Goal: Communication & Community: Answer question/provide support

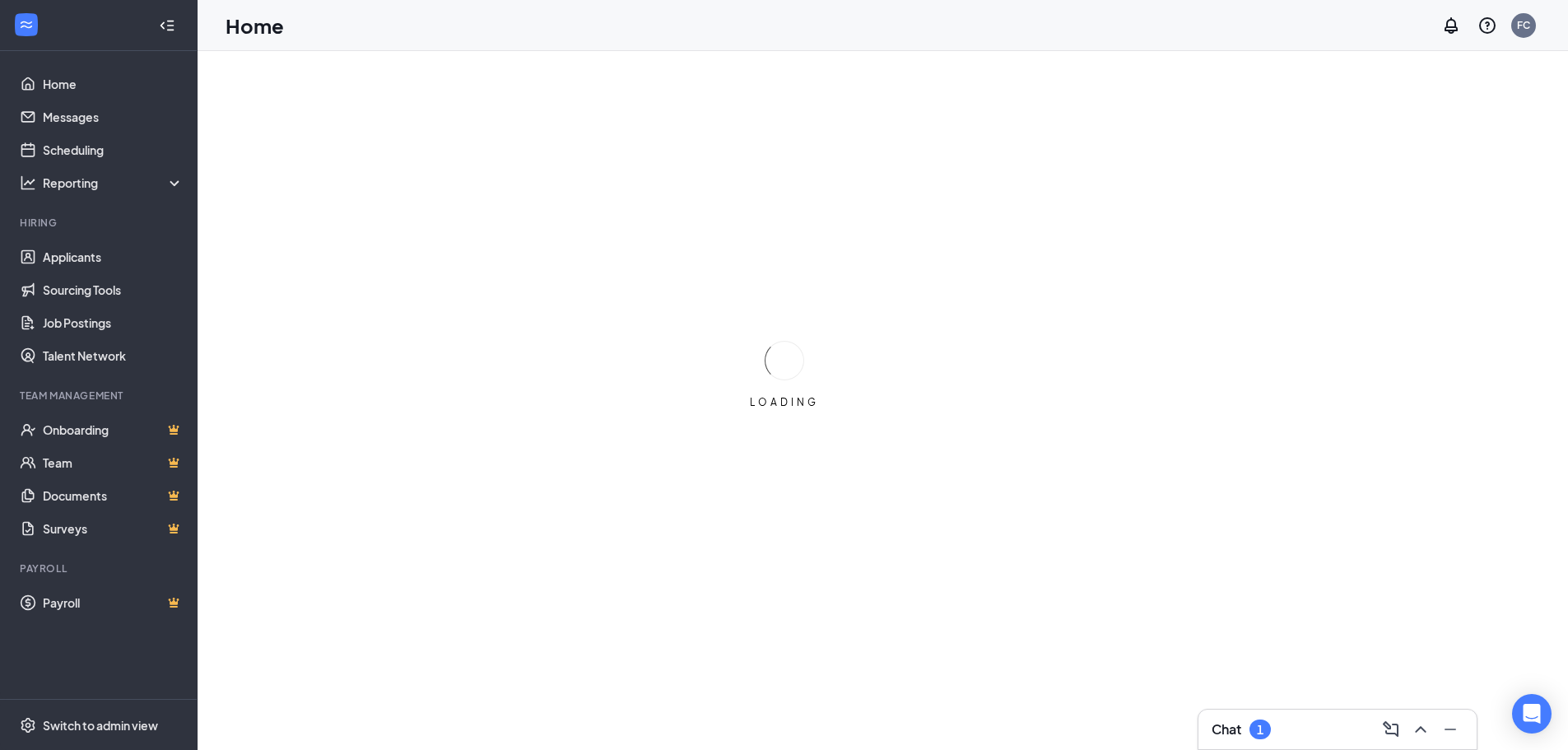
click at [1333, 717] on div "Chat 1" at bounding box center [1337, 729] width 251 height 27
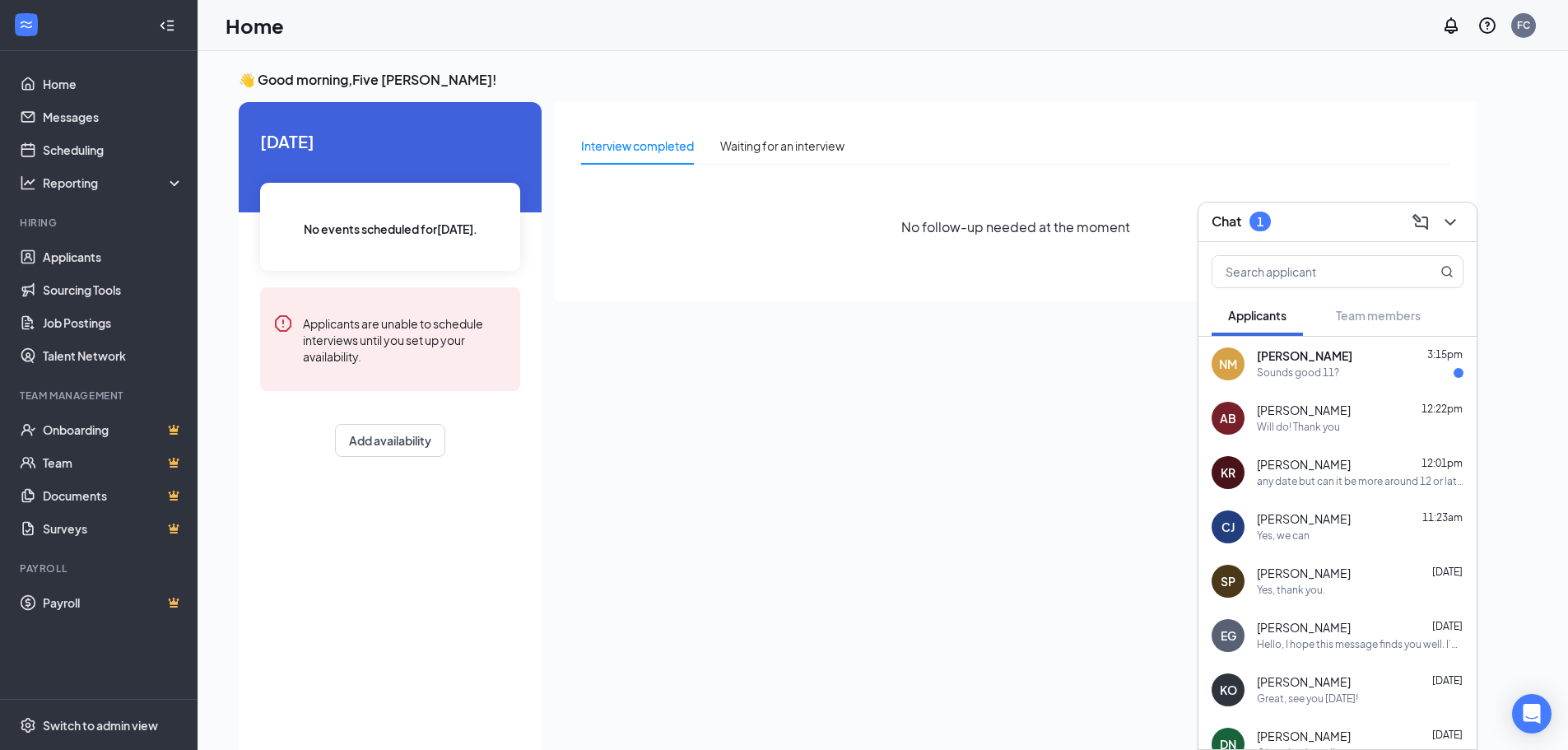
click at [1349, 369] on div "Sounds good 11?" at bounding box center [1360, 373] width 207 height 14
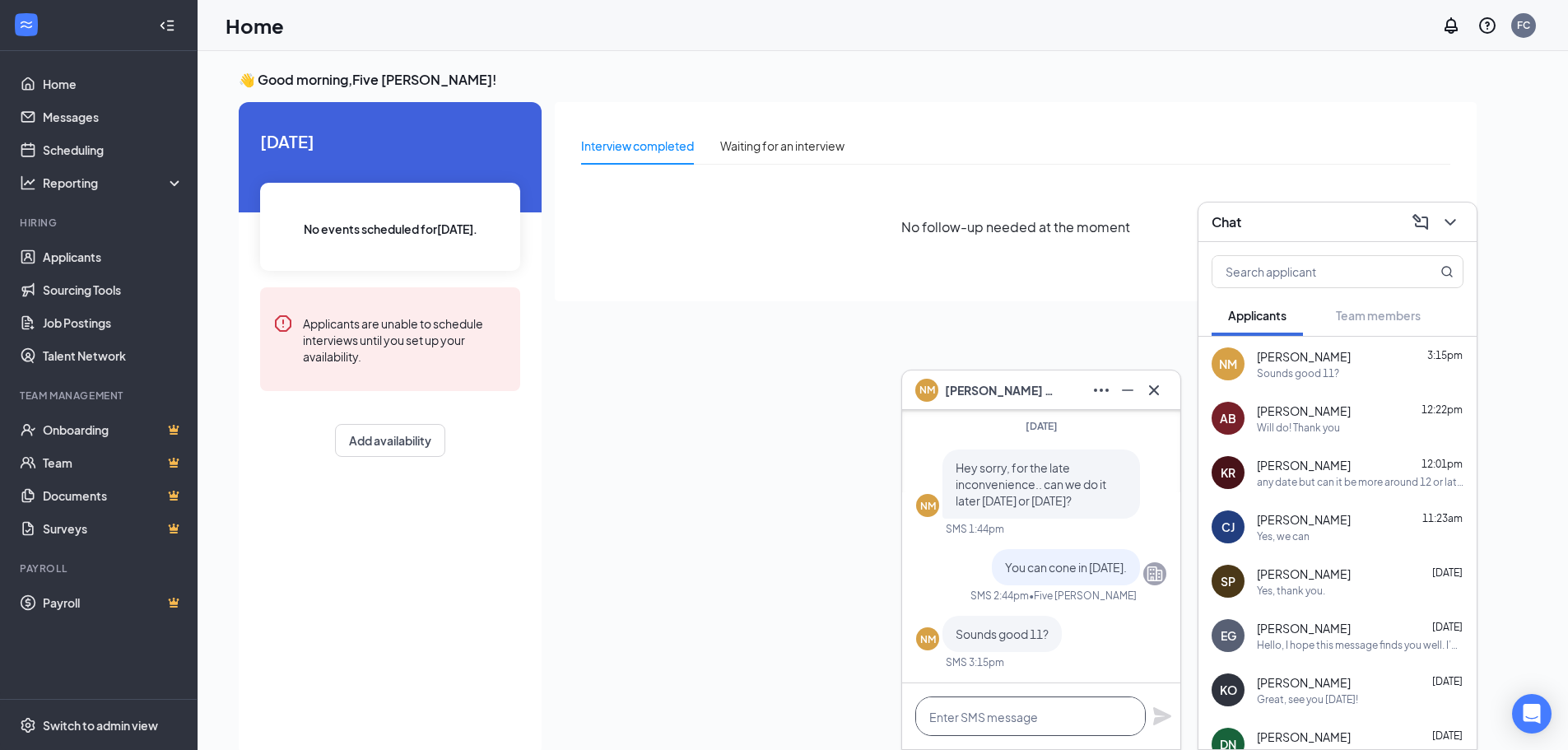
click at [1105, 729] on textarea at bounding box center [1030, 716] width 231 height 40
drag, startPoint x: 1141, startPoint y: 731, endPoint x: 1154, endPoint y: 726, distance: 13.9
click at [1154, 726] on div "Yes, Sir. That worsk" at bounding box center [1040, 715] width 278 height 66
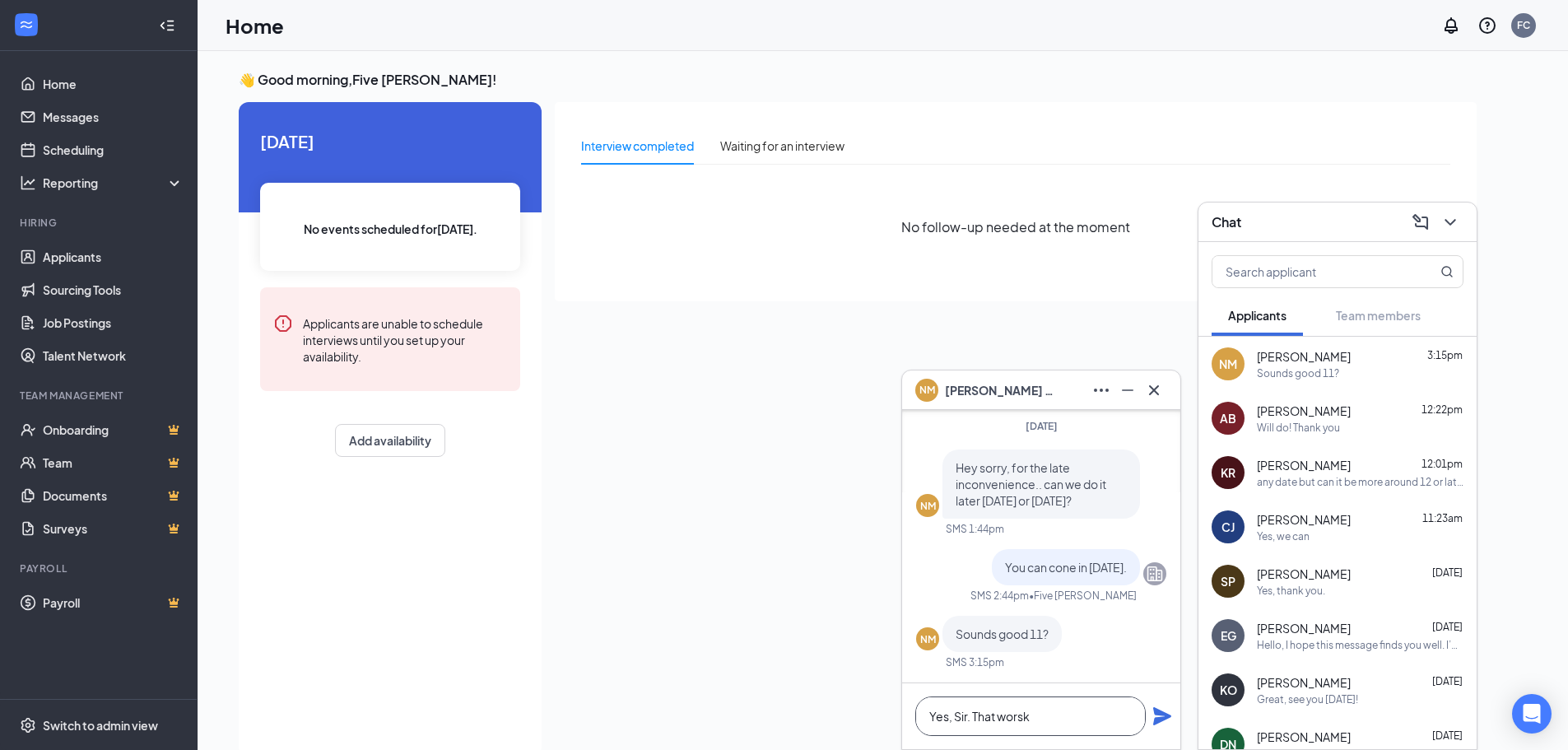
click at [1005, 721] on textarea "Yes, Sir. That worsk" at bounding box center [1030, 716] width 231 height 40
type textarea "Yes, Sir. That works."
click at [1164, 719] on icon "Plane" at bounding box center [1162, 715] width 18 height 18
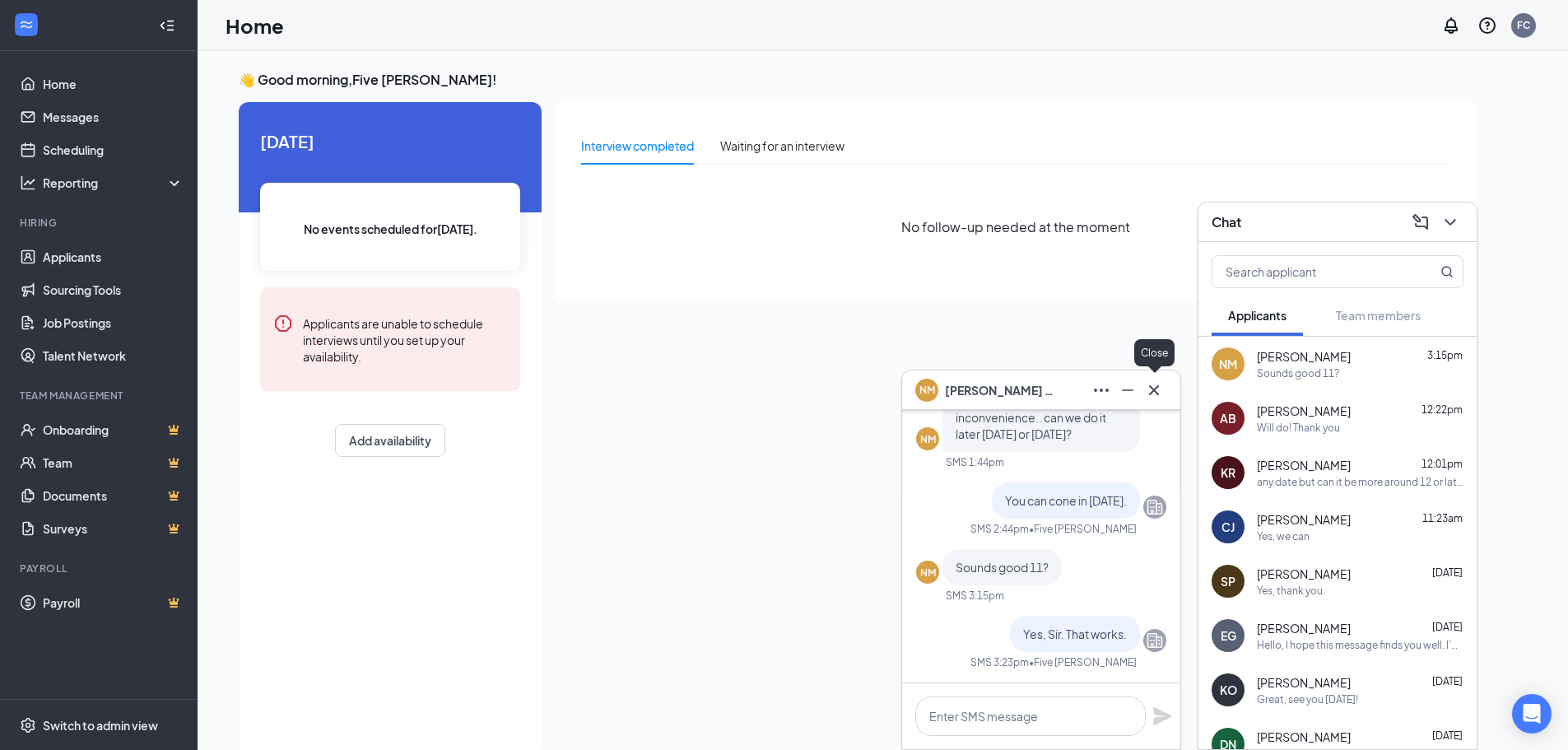
click at [1156, 385] on icon "Cross" at bounding box center [1154, 390] width 20 height 20
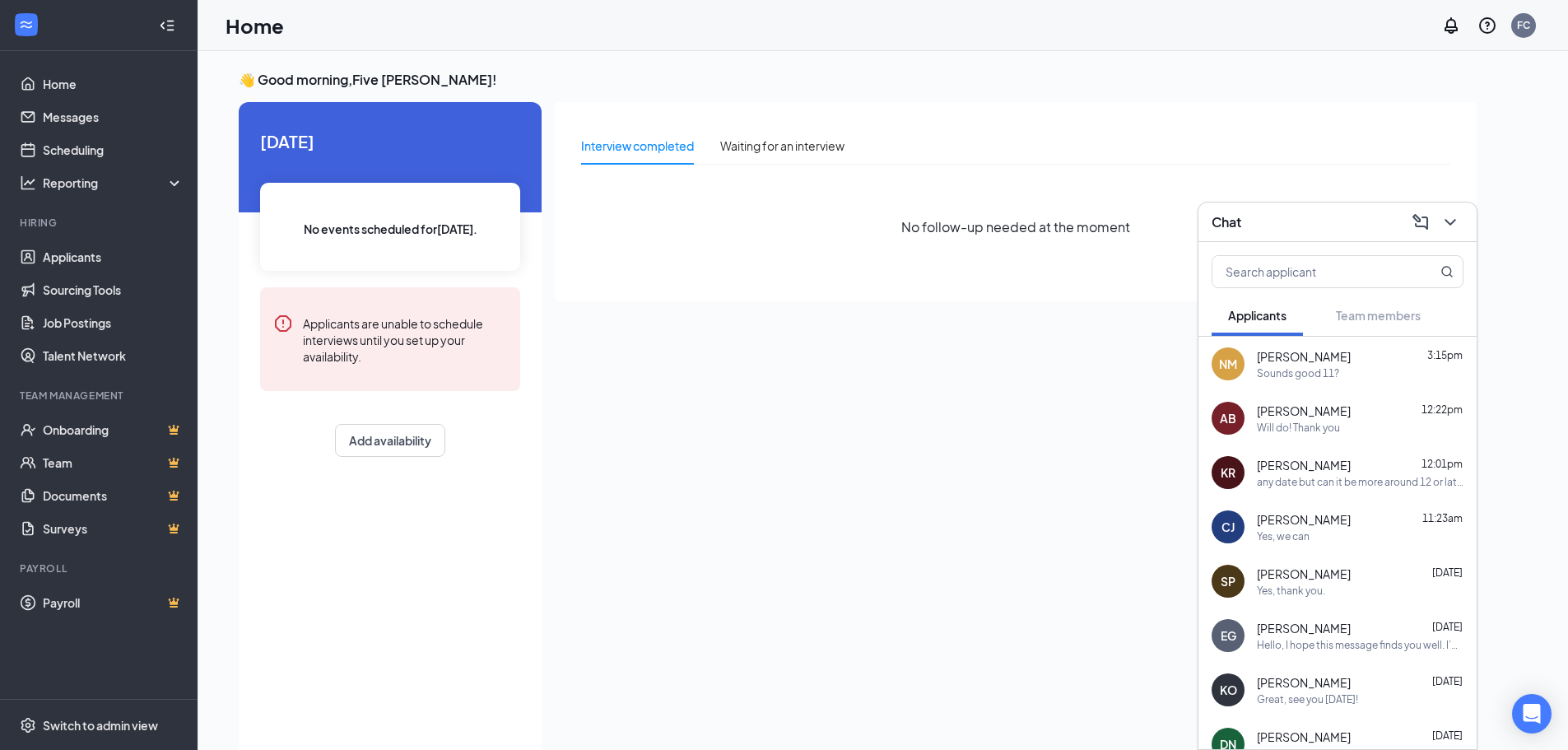
click at [1348, 217] on div "Chat" at bounding box center [1337, 222] width 251 height 26
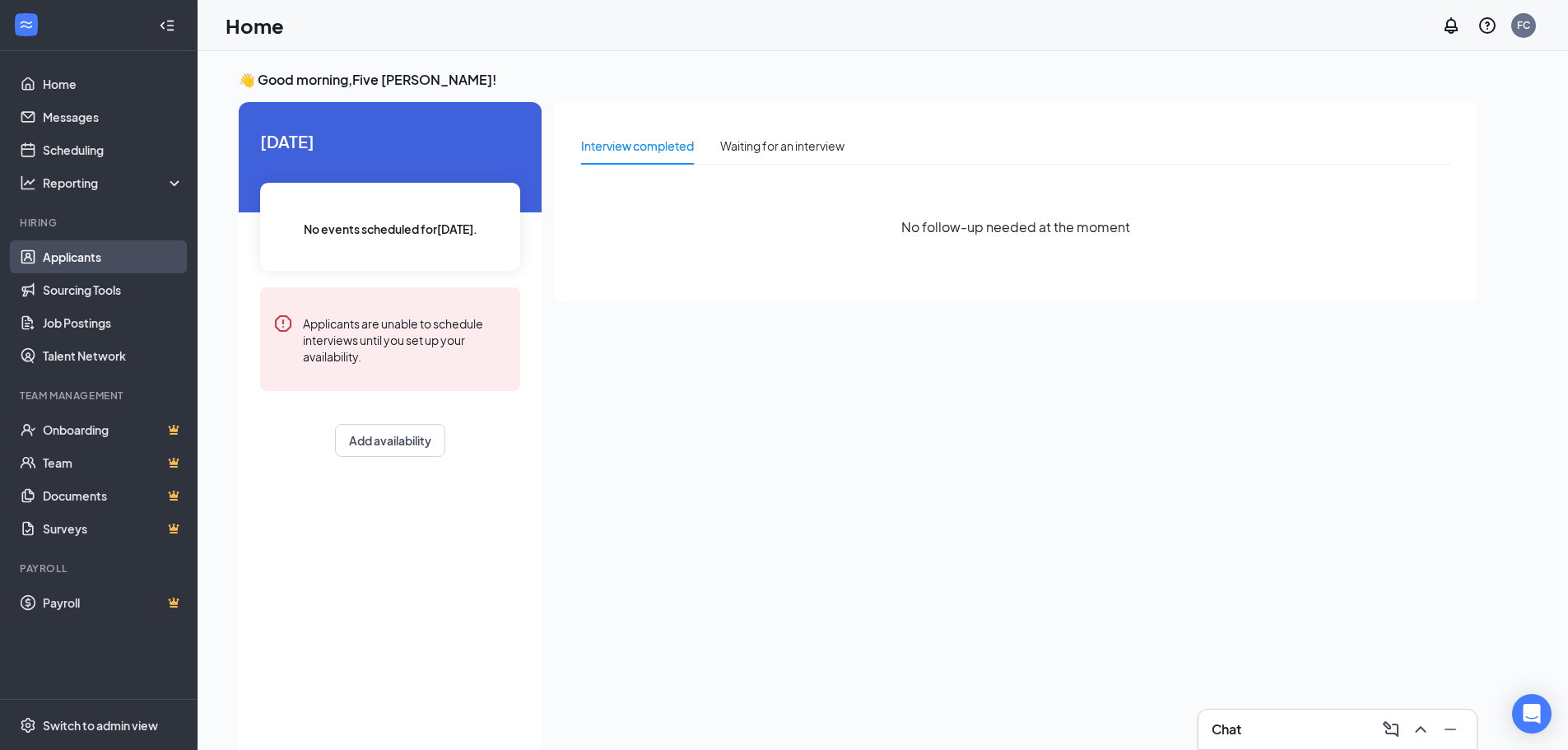
click at [134, 266] on link "Applicants" at bounding box center [113, 256] width 141 height 33
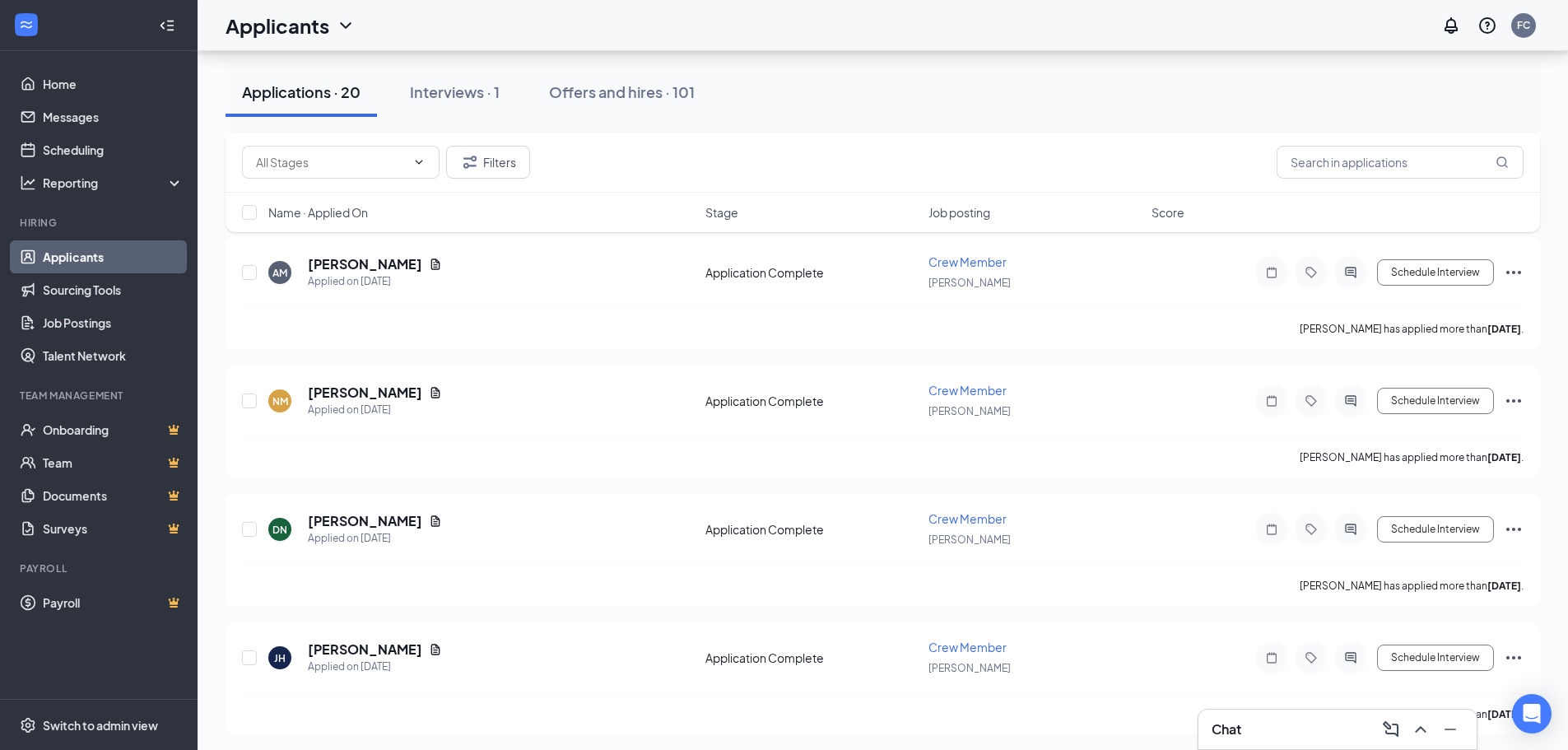
scroll to position [935, 0]
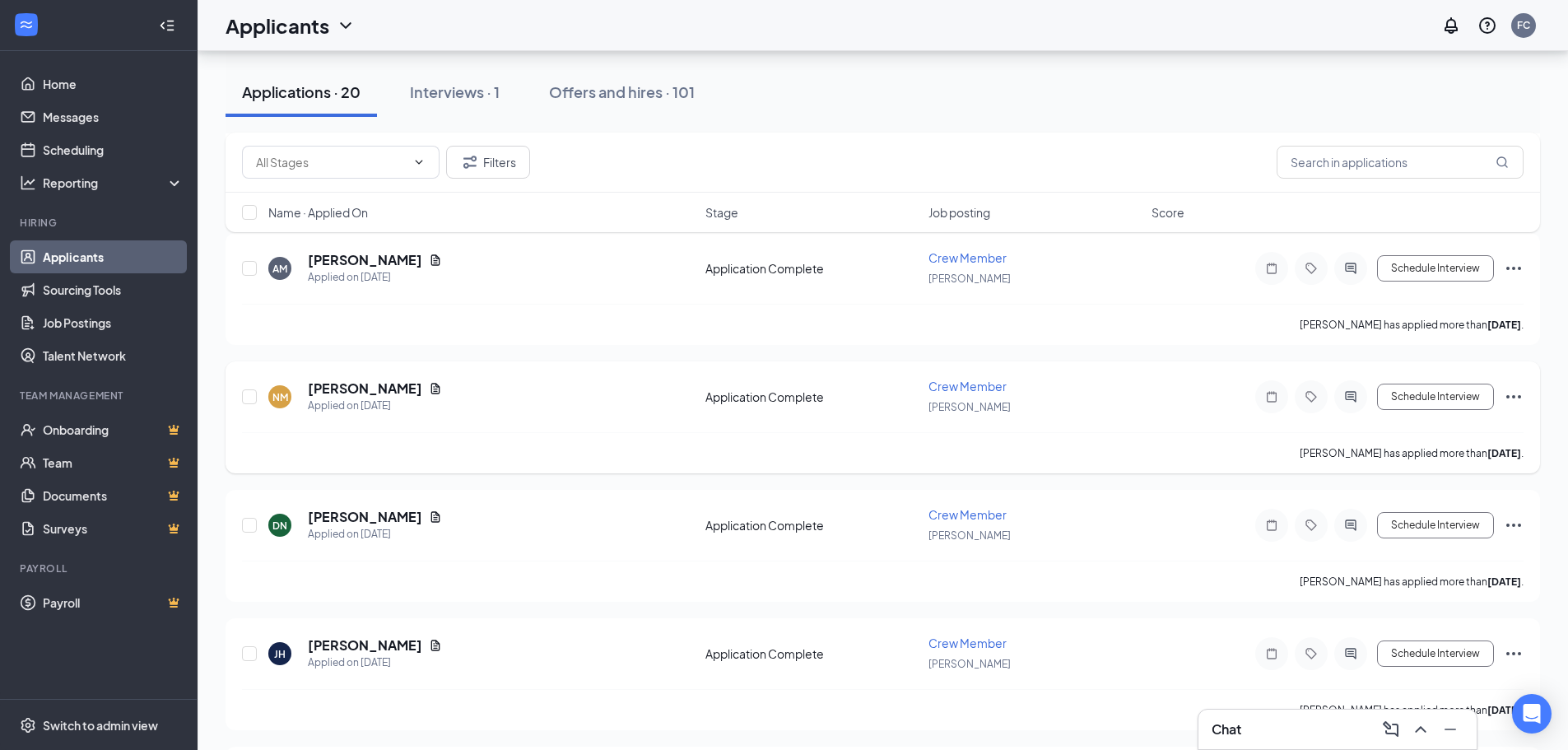
click at [578, 369] on div "NM [PERSON_NAME] Applied on [DATE] Application Complete Crew Member [PERSON_NAM…" at bounding box center [883, 417] width 1315 height 112
click at [73, 85] on link "Home" at bounding box center [113, 83] width 141 height 33
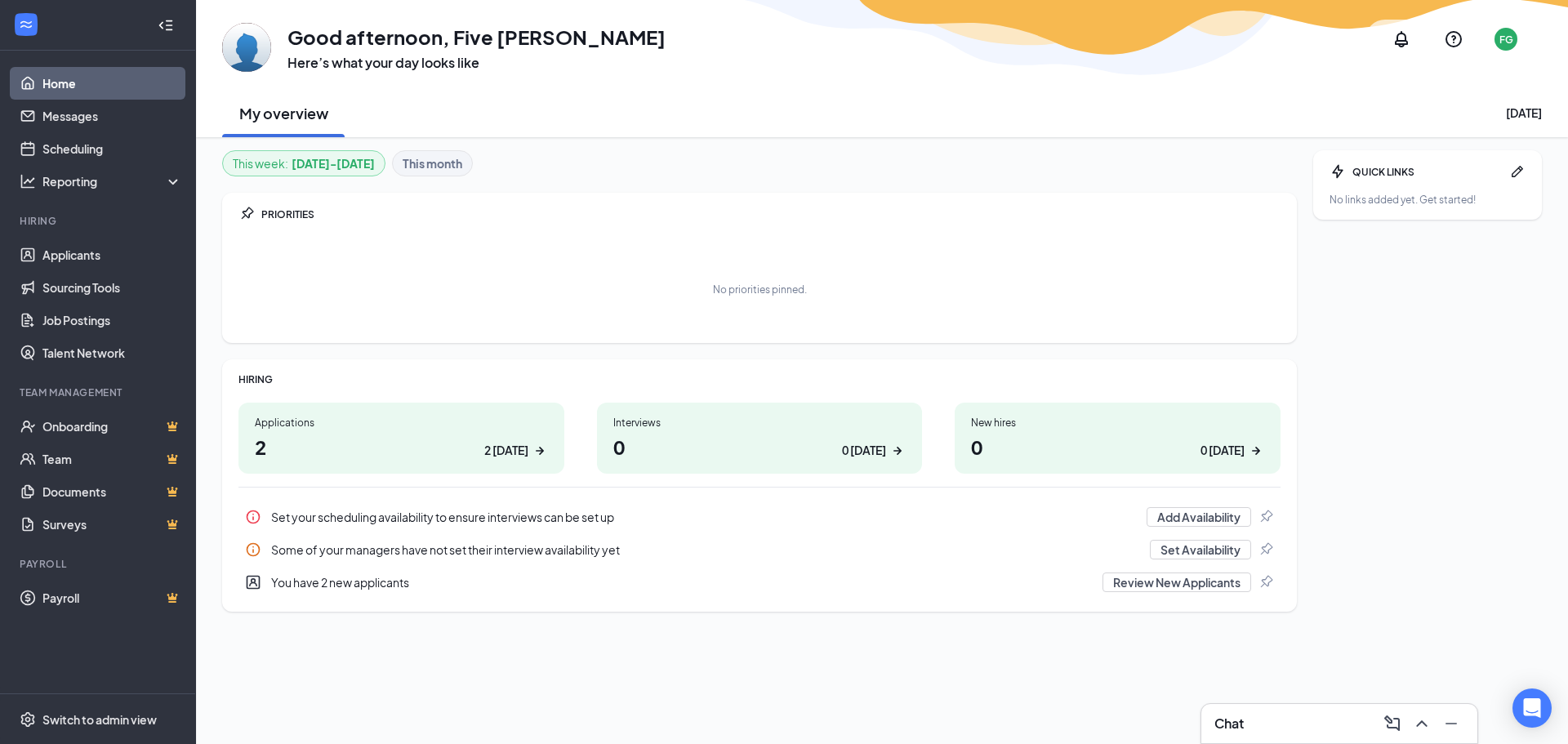
click at [84, 92] on link "Home" at bounding box center [112, 82] width 139 height 32
click at [58, 270] on link "Applicants" at bounding box center [112, 254] width 139 height 32
